Goal: Information Seeking & Learning: Learn about a topic

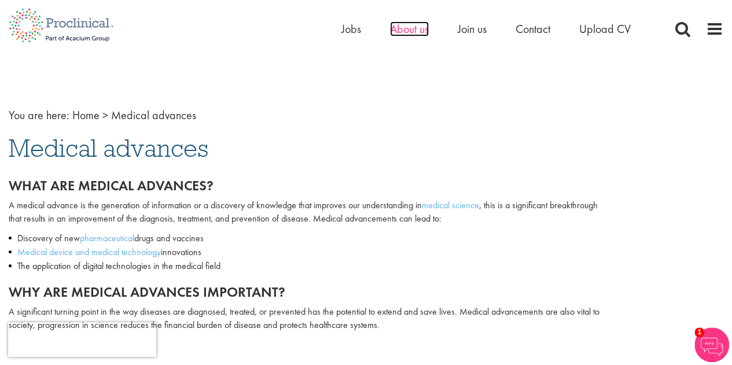
click at [412, 32] on span "About us" at bounding box center [409, 28] width 39 height 15
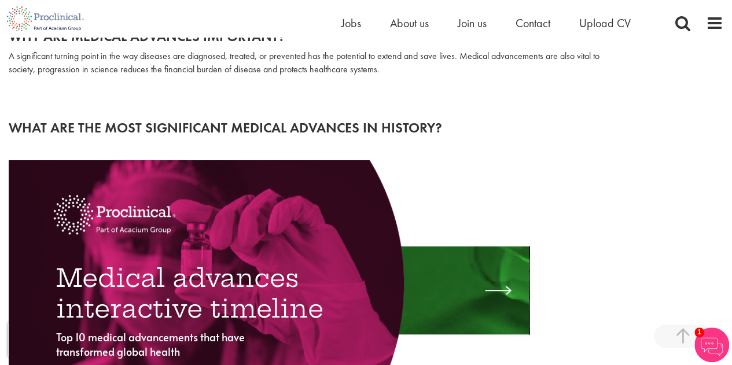
scroll to position [255, 0]
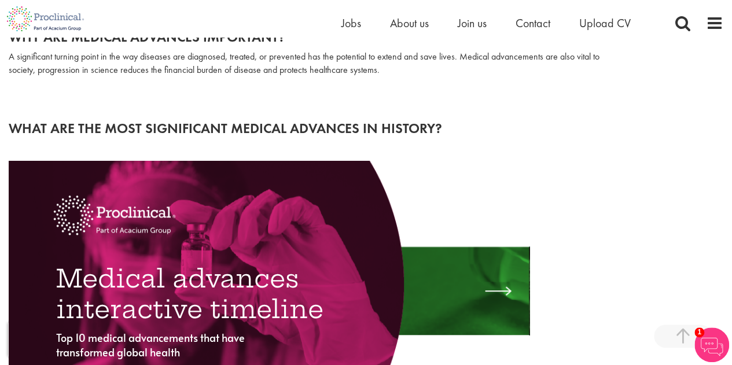
click at [312, 127] on h2 "What are the most significant medical advances in history?" at bounding box center [366, 128] width 715 height 15
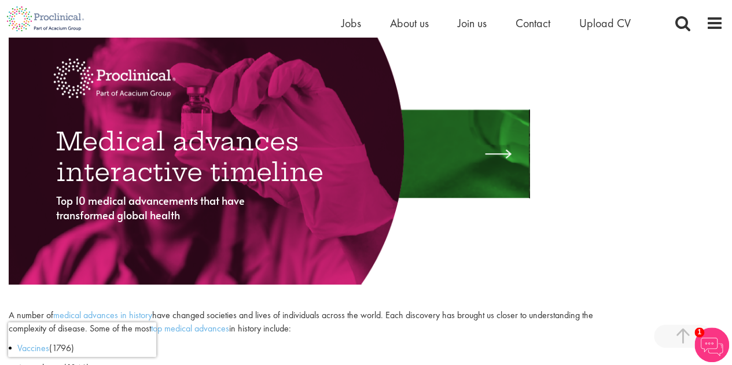
scroll to position [411, 0]
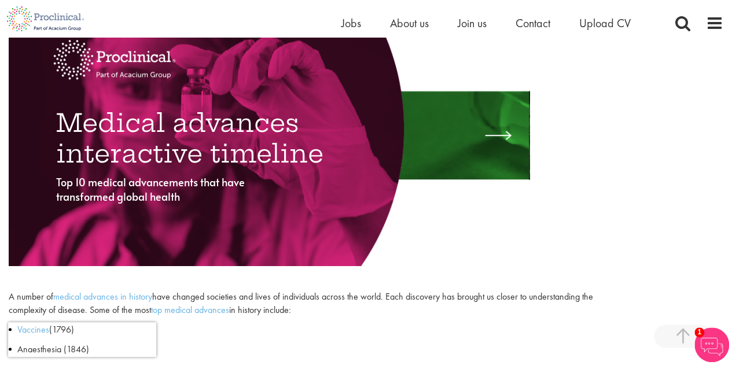
click at [225, 156] on font "Medical advances interactive timeline" at bounding box center [189, 138] width 267 height 61
click at [161, 138] on font "Medical advances interactive timeline" at bounding box center [189, 138] width 267 height 61
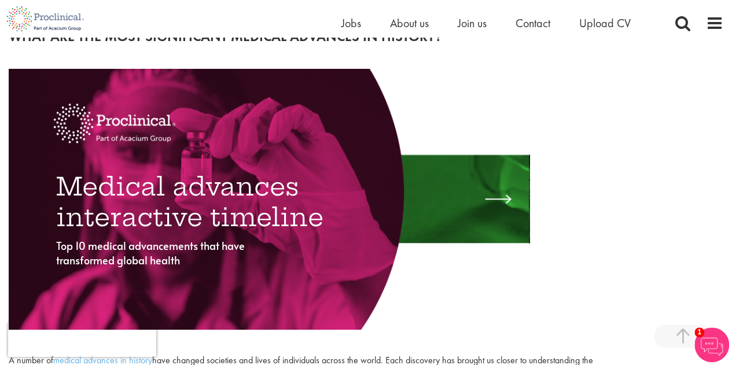
scroll to position [347, 0]
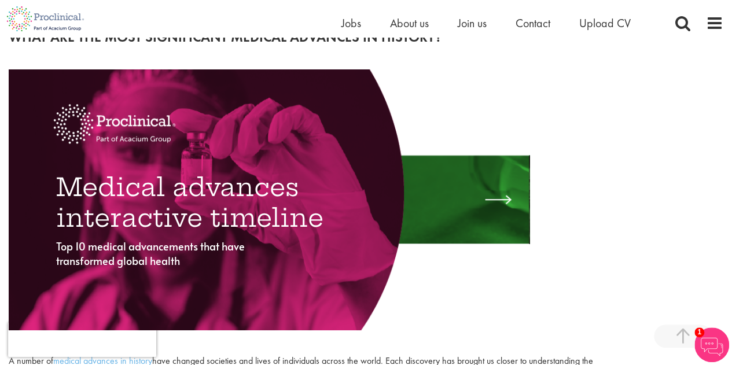
click at [232, 112] on div at bounding box center [196, 199] width 415 height 282
click at [214, 198] on font "Medical advances interactive timeline" at bounding box center [189, 202] width 267 height 61
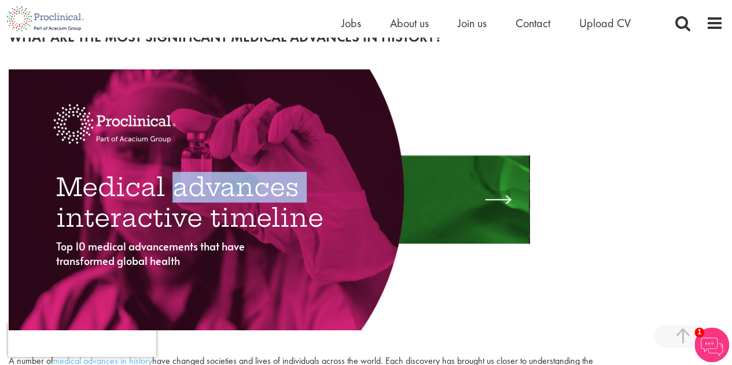
click at [214, 198] on font "Medical advances interactive timeline" at bounding box center [189, 202] width 267 height 61
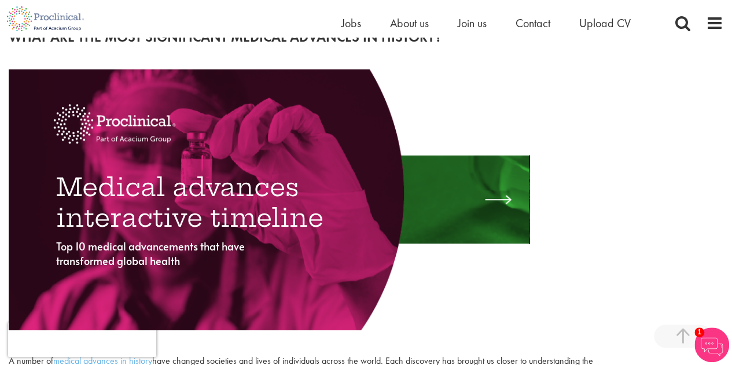
click at [358, 250] on div at bounding box center [196, 199] width 415 height 282
click at [501, 199] on div at bounding box center [500, 199] width 34 height 17
click at [162, 226] on font "Medical advances interactive timeline" at bounding box center [189, 202] width 267 height 61
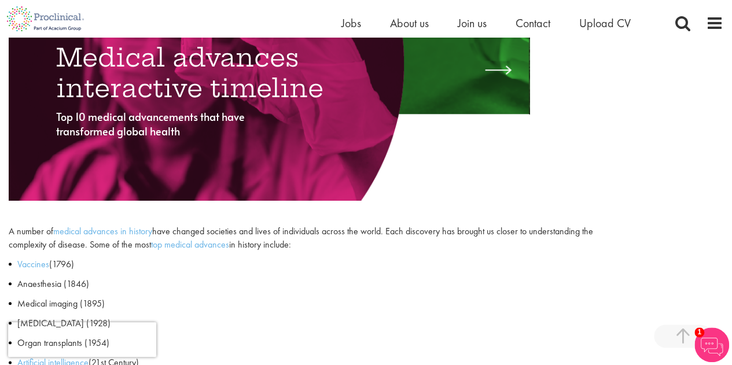
scroll to position [482, 0]
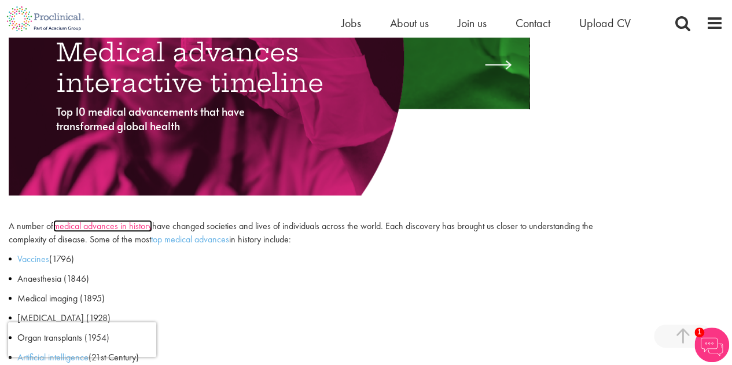
click at [95, 227] on link "medical advances in history" at bounding box center [102, 226] width 99 height 12
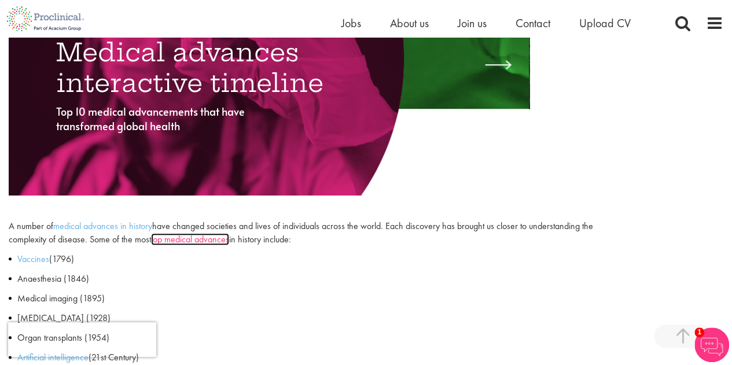
click at [206, 239] on link "top medical advances" at bounding box center [190, 239] width 78 height 12
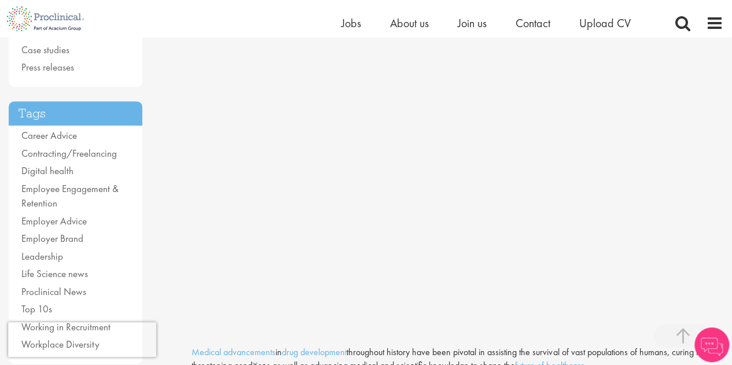
scroll to position [202, 0]
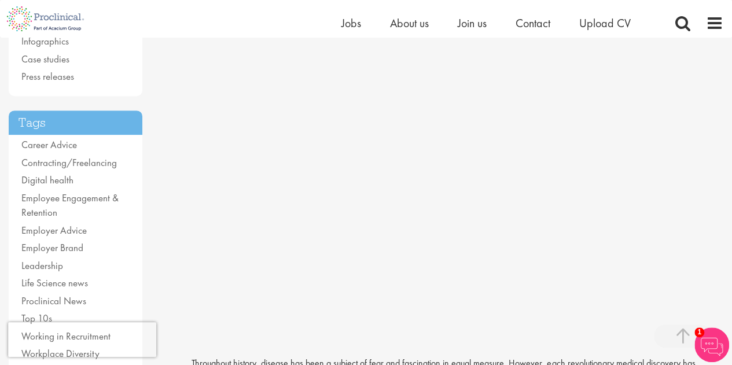
scroll to position [192, 0]
